Goal: Task Accomplishment & Management: Manage account settings

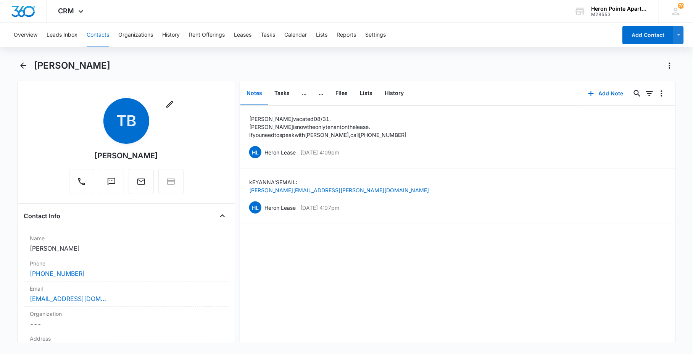
click at [89, 37] on button "Contacts" at bounding box center [98, 35] width 23 height 24
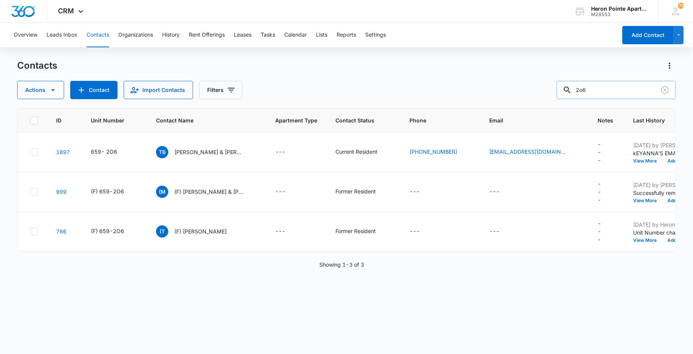
click at [608, 93] on input "2o6" at bounding box center [616, 90] width 119 height 18
drag, startPoint x: 596, startPoint y: 92, endPoint x: 265, endPoint y: 16, distance: 339.8
click at [495, 86] on div "Actions Contact Import Contacts Filters 2o6" at bounding box center [346, 90] width 658 height 18
type input "Cailey"
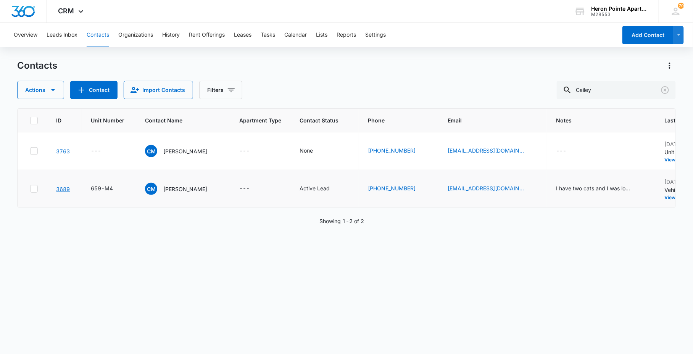
click at [63, 188] on link "3689" at bounding box center [63, 189] width 14 height 6
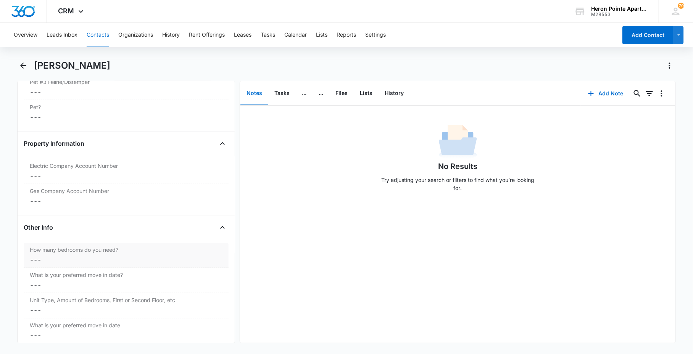
scroll to position [1620, 0]
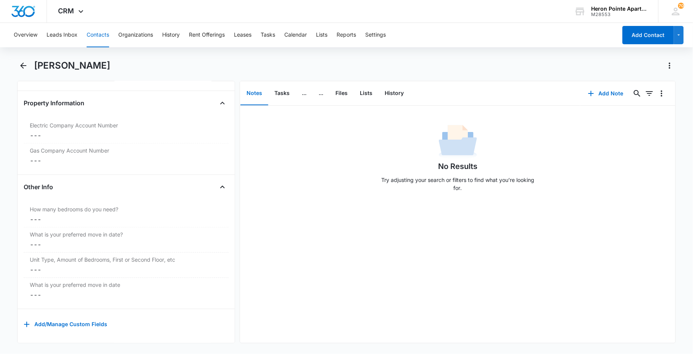
click at [106, 36] on button "Contacts" at bounding box center [98, 35] width 23 height 24
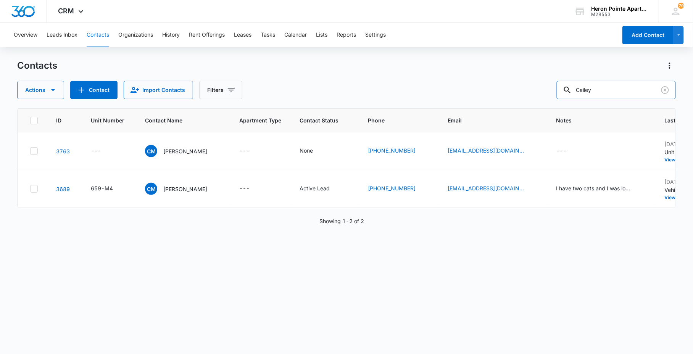
drag, startPoint x: 563, startPoint y: 88, endPoint x: 500, endPoint y: 75, distance: 64.0
click at [503, 77] on div "Contacts Actions Contact Import Contacts Filters Cailey" at bounding box center [346, 80] width 658 height 40
type input "Tyler & [PERSON_NAME]"
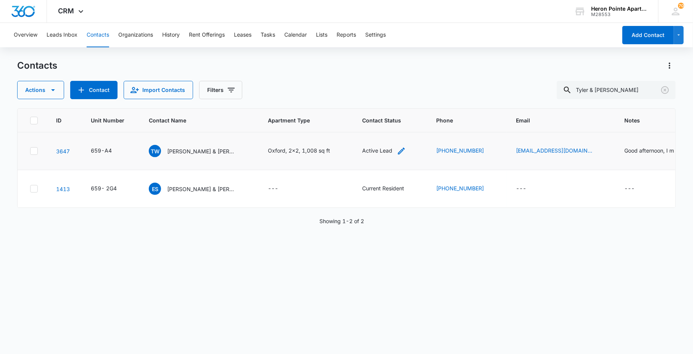
click at [401, 152] on icon "Contact Status - Active Lead - Select to Edit Field" at bounding box center [401, 151] width 9 height 9
click at [385, 99] on icon "Remove Active Lead" at bounding box center [386, 102] width 5 height 6
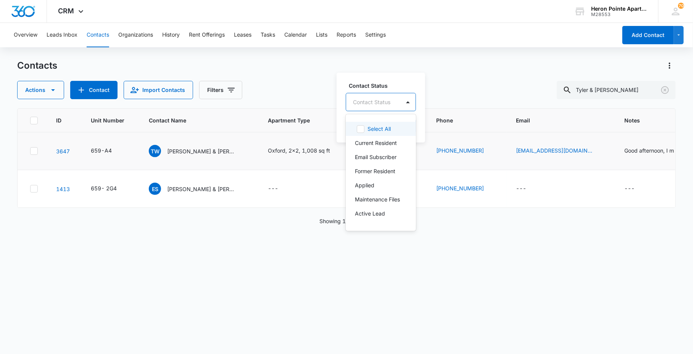
click at [394, 104] on div "Contact Status" at bounding box center [373, 101] width 54 height 17
type input "l"
click at [391, 158] on p "Email Subscriber" at bounding box center [376, 157] width 42 height 8
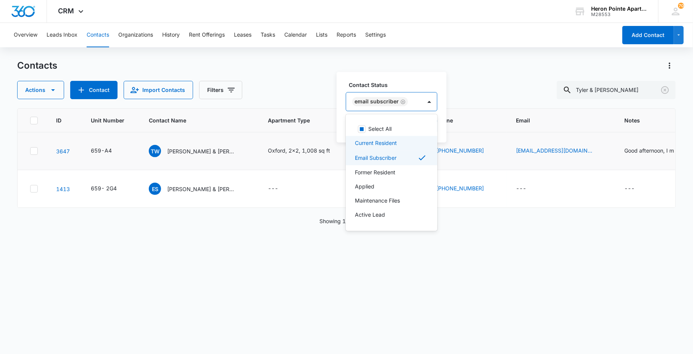
click at [391, 145] on p "Current Resident" at bounding box center [376, 143] width 42 height 8
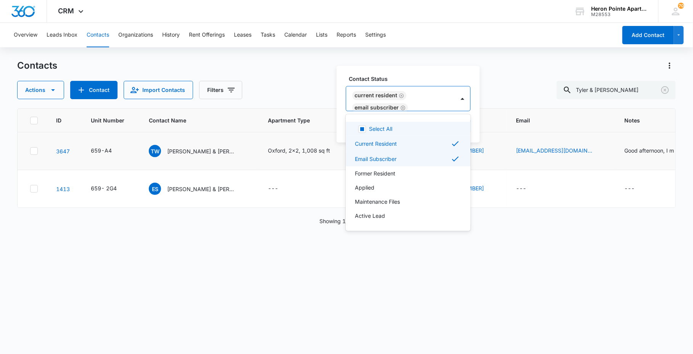
click at [406, 78] on label "Contact Status" at bounding box center [411, 79] width 125 height 8
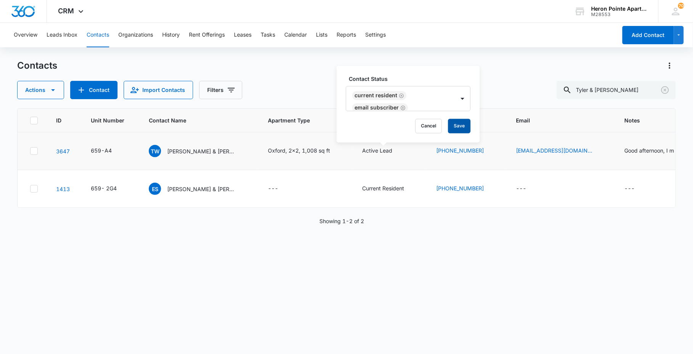
drag, startPoint x: 457, startPoint y: 121, endPoint x: 458, endPoint y: 126, distance: 5.4
click at [458, 121] on button "Save" at bounding box center [459, 126] width 23 height 14
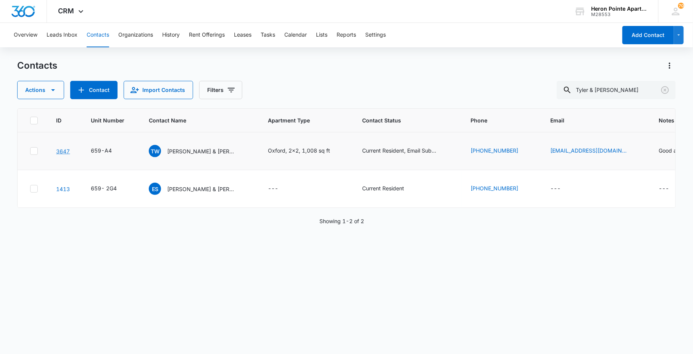
click at [64, 148] on link "3647" at bounding box center [63, 151] width 14 height 6
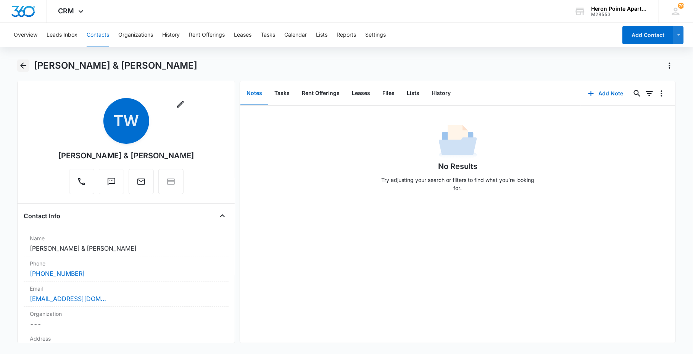
click at [23, 67] on icon "Back" at bounding box center [23, 65] width 9 height 9
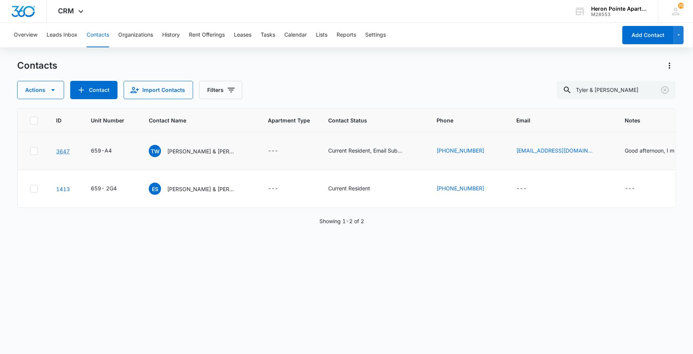
click at [67, 150] on link "3647" at bounding box center [63, 151] width 14 height 6
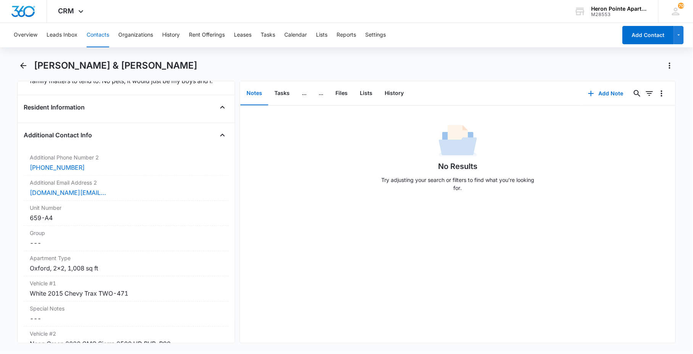
scroll to position [636, 0]
click at [101, 36] on button "Contacts" at bounding box center [98, 35] width 23 height 24
